Goal: Transaction & Acquisition: Obtain resource

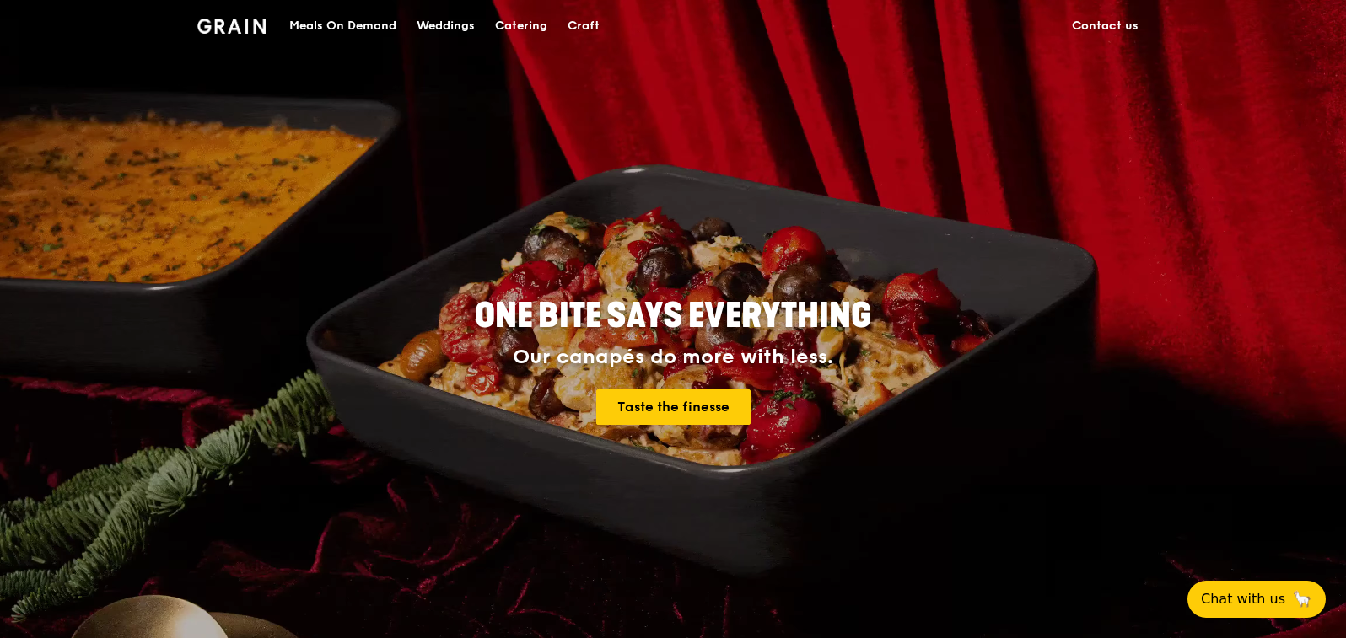
click at [355, 24] on div "Meals On Demand" at bounding box center [342, 26] width 107 height 51
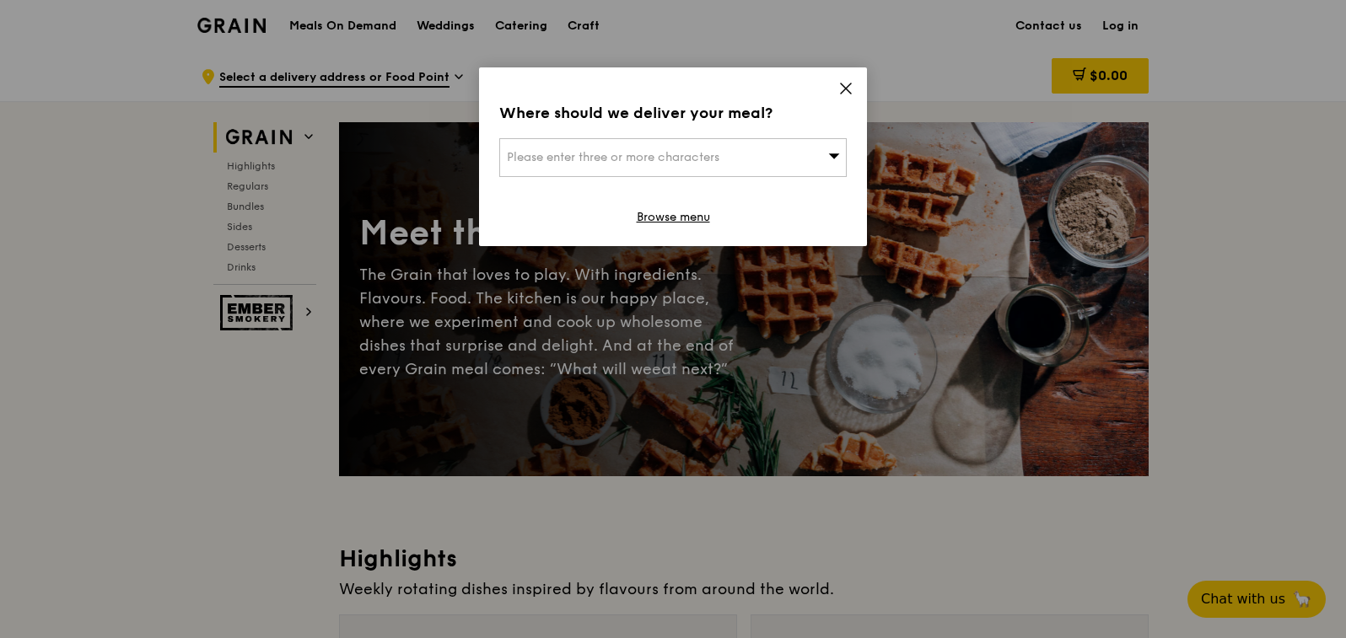
click at [838, 87] on icon at bounding box center [845, 88] width 15 height 15
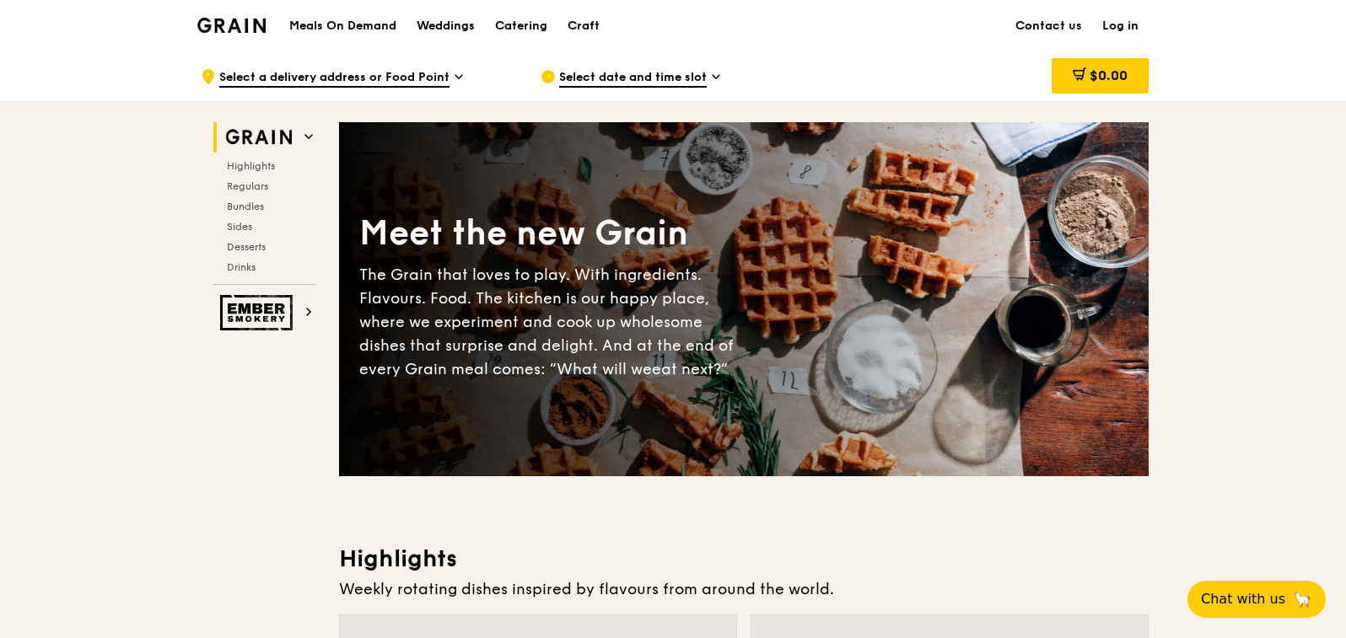
click at [372, 25] on h1 "Meals On Demand" at bounding box center [342, 26] width 107 height 17
click at [251, 166] on span "Highlights" at bounding box center [254, 166] width 54 height 12
click at [525, 29] on div "Catering" at bounding box center [521, 26] width 52 height 51
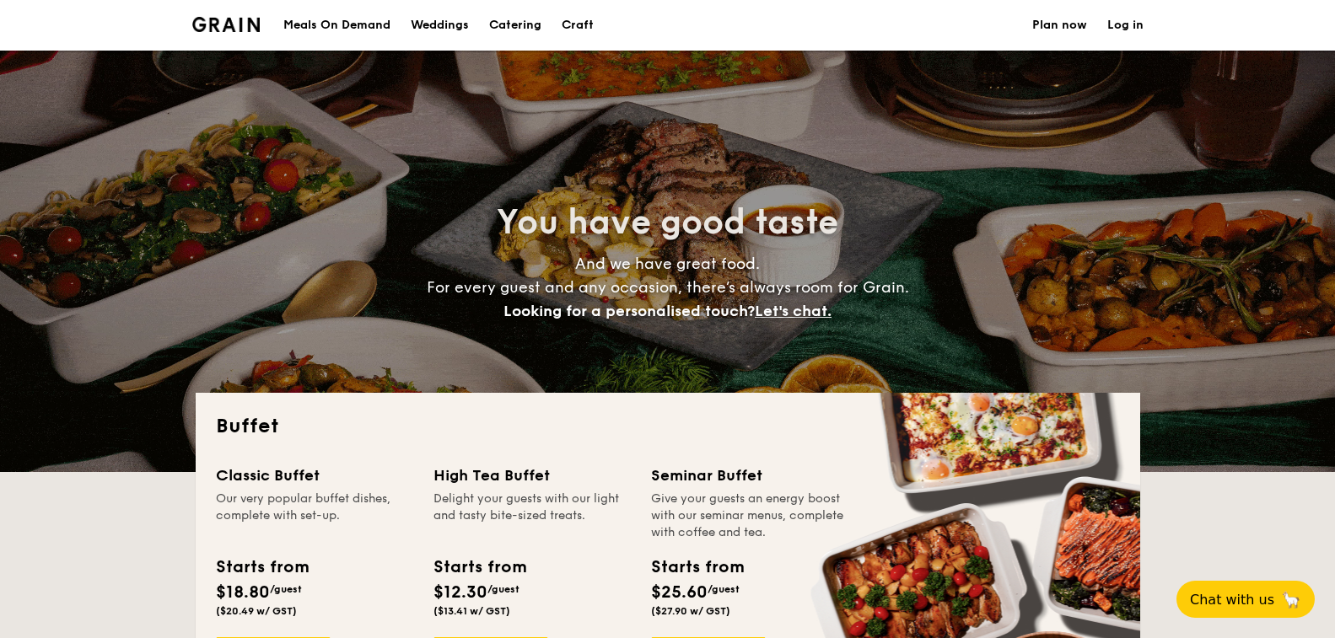
select select
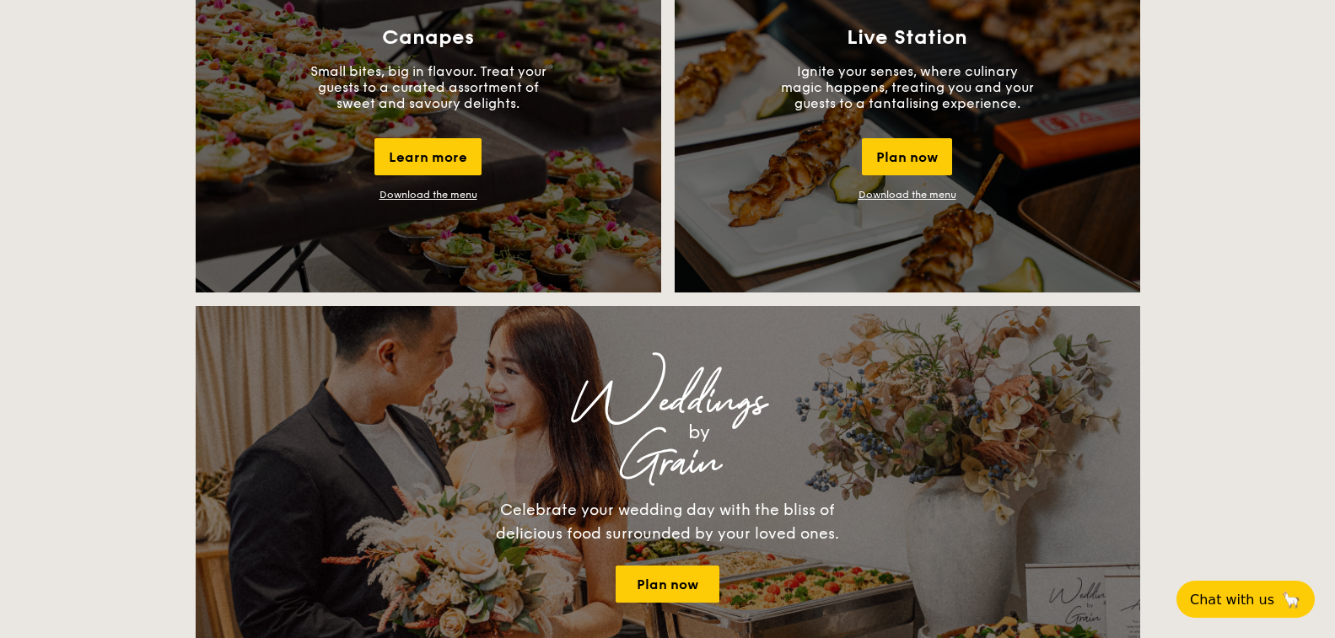
scroll to position [1375, 0]
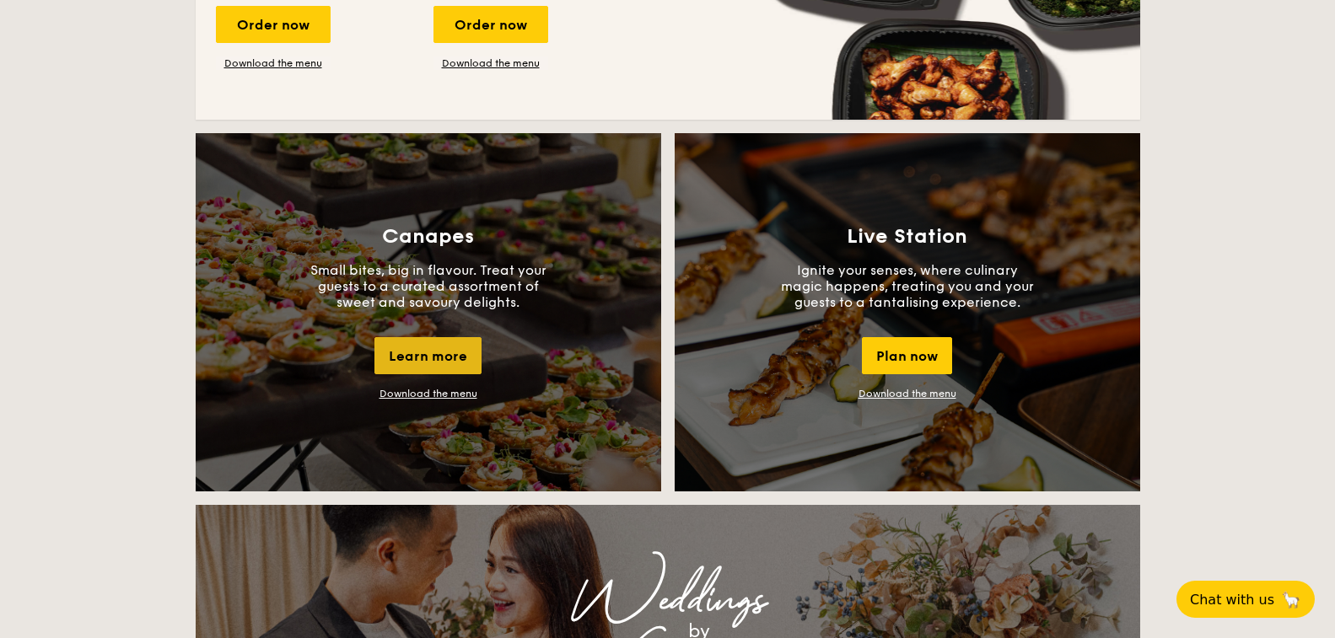
click at [429, 361] on div "Learn more" at bounding box center [427, 355] width 107 height 37
click at [928, 352] on div "Plan now" at bounding box center [907, 355] width 90 height 37
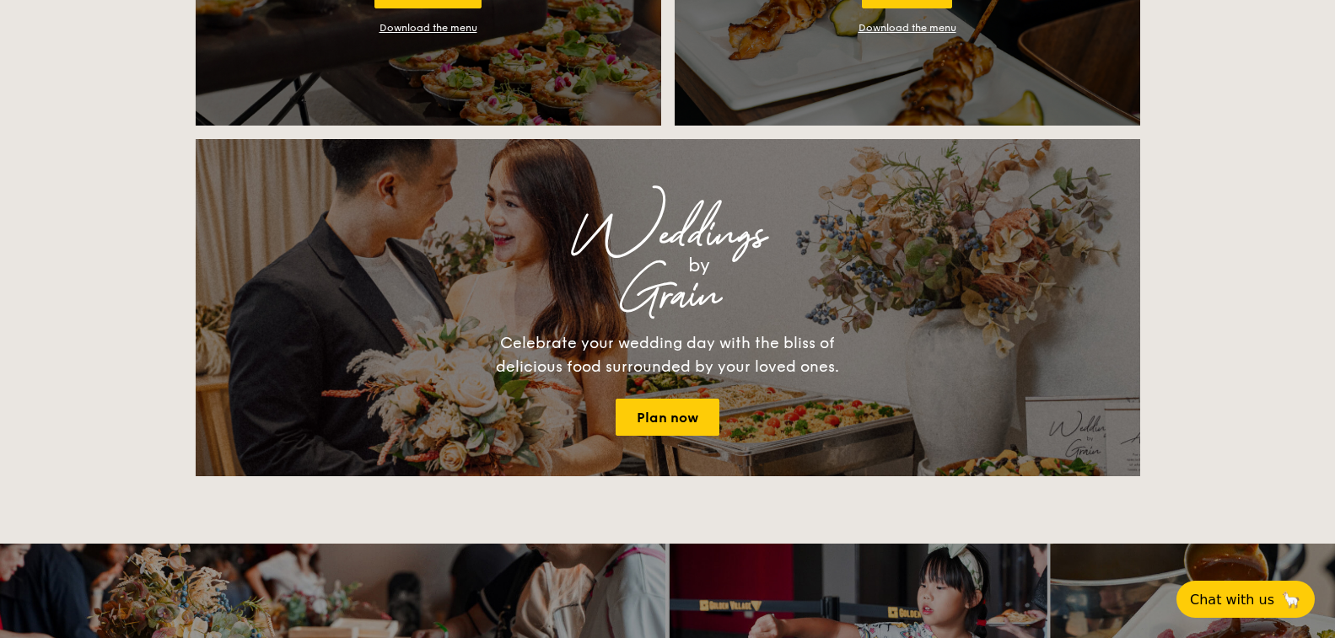
scroll to position [1290, 0]
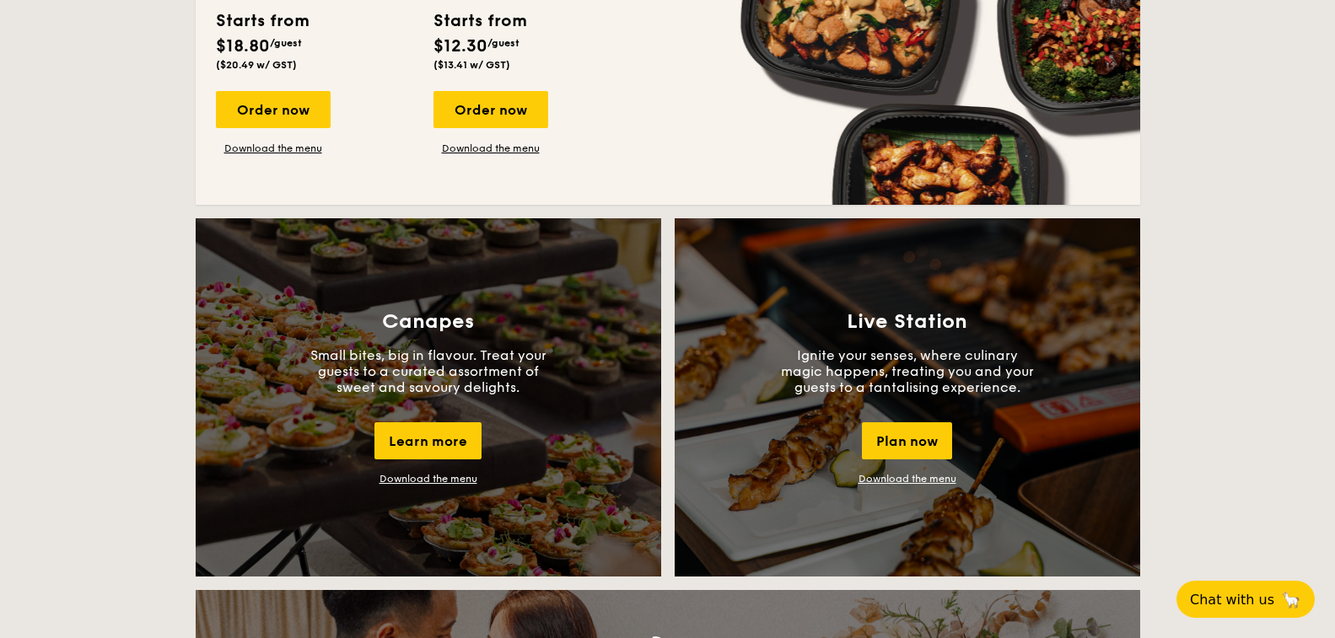
click at [433, 477] on link "Download the menu" at bounding box center [428, 479] width 98 height 12
